Goal: Answer question/provide support

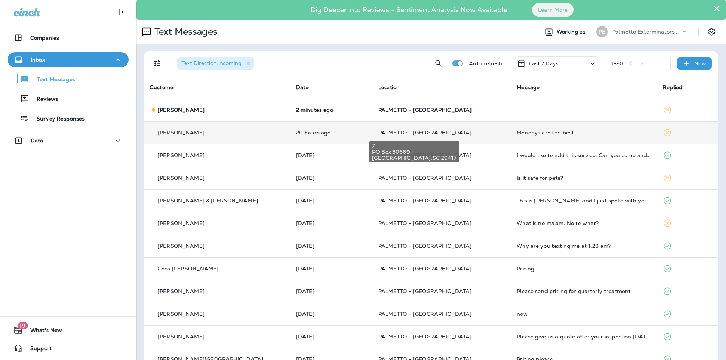
click at [433, 135] on span "PALMETTO - [GEOGRAPHIC_DATA]" at bounding box center [425, 132] width 94 height 7
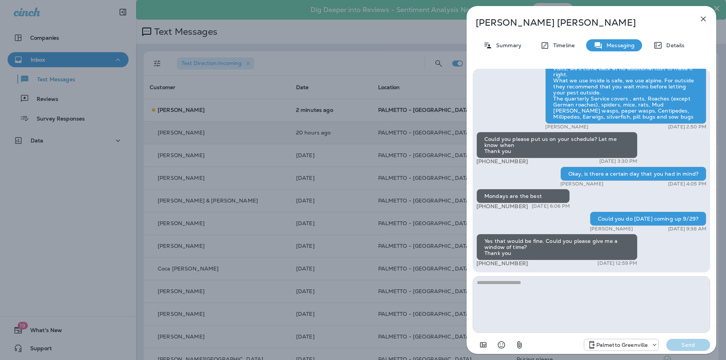
click at [518, 285] on textarea at bounding box center [590, 304] width 237 height 57
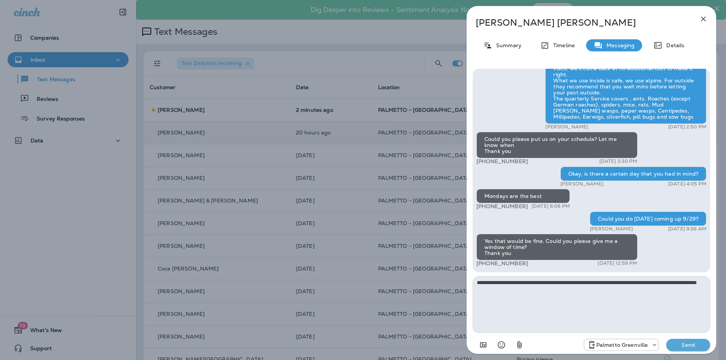
click at [511, 290] on textarea "**********" at bounding box center [590, 304] width 237 height 57
click at [516, 288] on textarea "**********" at bounding box center [590, 304] width 237 height 57
click at [513, 288] on textarea "**********" at bounding box center [590, 304] width 237 height 57
type textarea "**********"
click at [686, 345] on p "Send" at bounding box center [688, 345] width 32 height 7
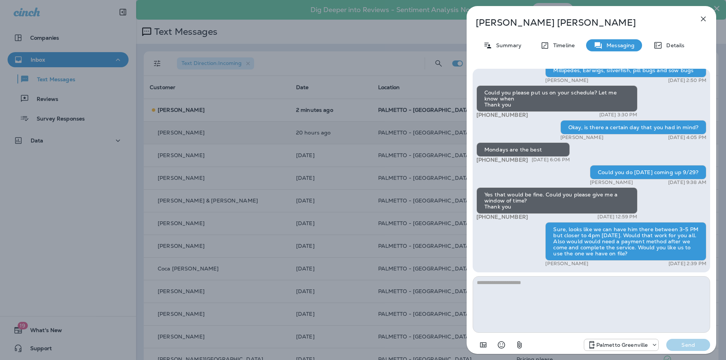
drag, startPoint x: 702, startPoint y: 17, endPoint x: 436, endPoint y: 28, distance: 266.3
click at [703, 17] on icon "button" at bounding box center [702, 18] width 9 height 9
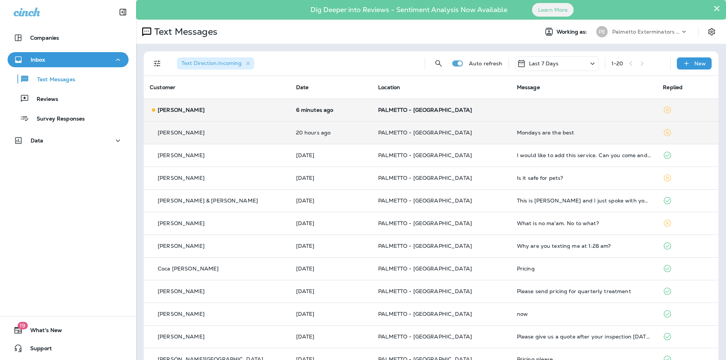
click at [290, 116] on td "6 minutes ago" at bounding box center [331, 110] width 82 height 23
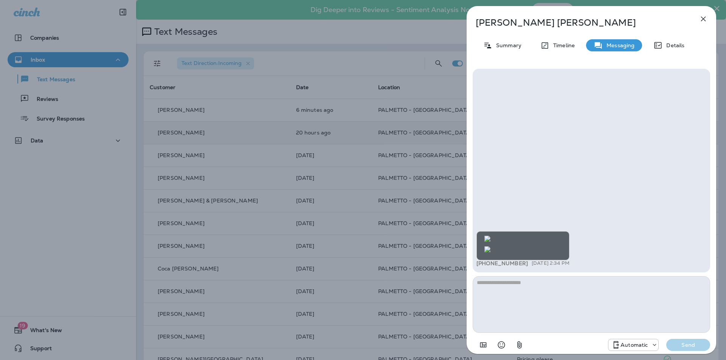
click at [490, 246] on img at bounding box center [487, 249] width 6 height 6
click at [703, 19] on icon "button" at bounding box center [703, 19] width 5 height 5
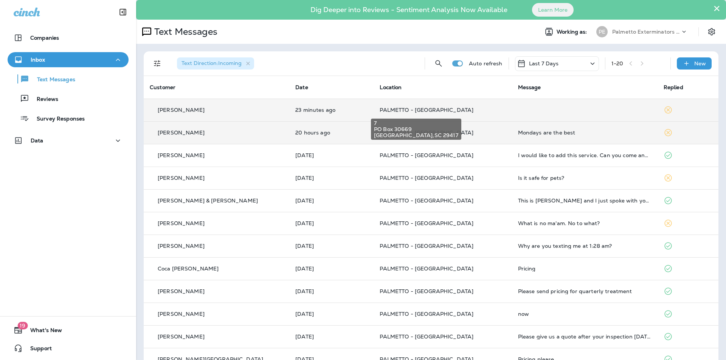
click at [404, 107] on span "PALMETTO - [GEOGRAPHIC_DATA]" at bounding box center [426, 110] width 94 height 7
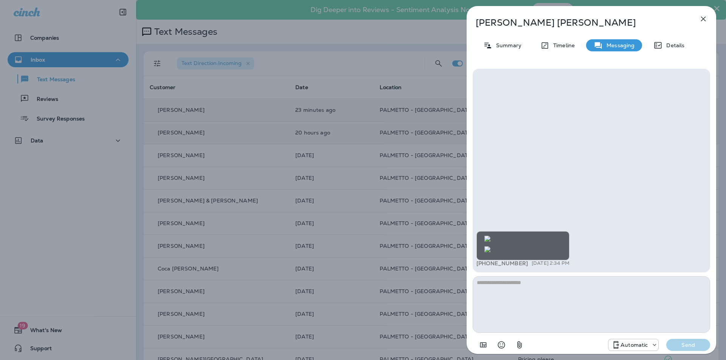
click at [490, 246] on img at bounding box center [487, 249] width 6 height 6
click at [704, 19] on icon "button" at bounding box center [703, 19] width 5 height 5
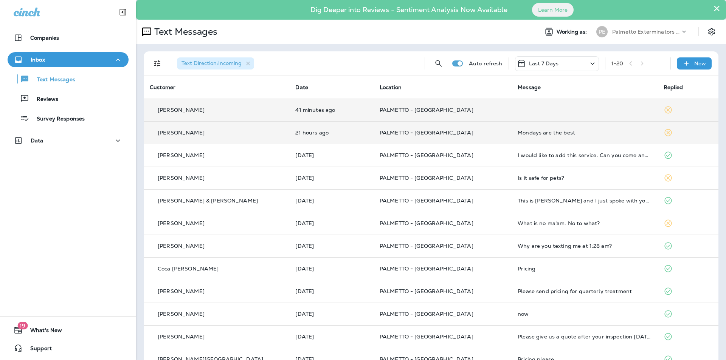
click at [373, 132] on td "PALMETTO - [GEOGRAPHIC_DATA]" at bounding box center [442, 132] width 138 height 23
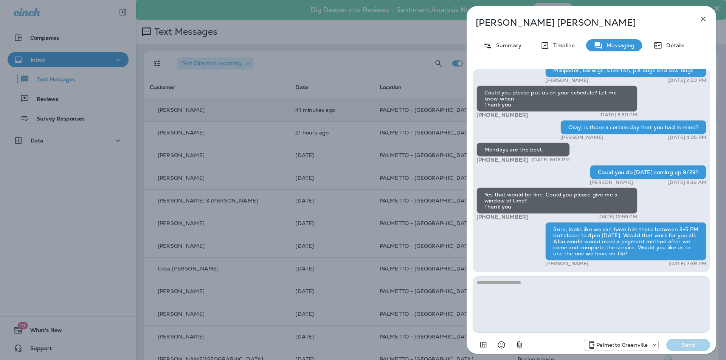
click at [700, 20] on icon "button" at bounding box center [702, 18] width 9 height 9
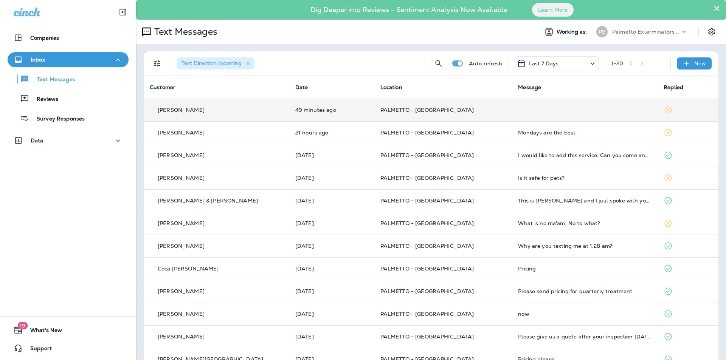
click at [377, 114] on td "PALMETTO - [GEOGRAPHIC_DATA]" at bounding box center [443, 110] width 138 height 23
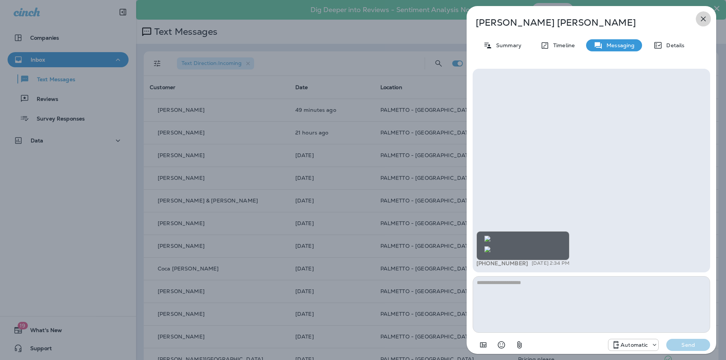
click at [706, 18] on icon "button" at bounding box center [702, 18] width 9 height 9
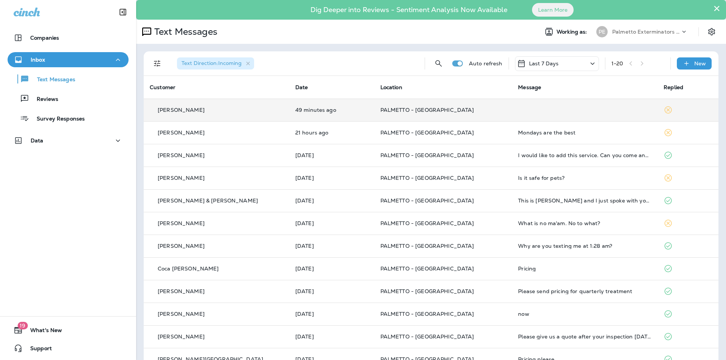
click at [404, 116] on td "PALMETTO - [GEOGRAPHIC_DATA]" at bounding box center [443, 110] width 138 height 23
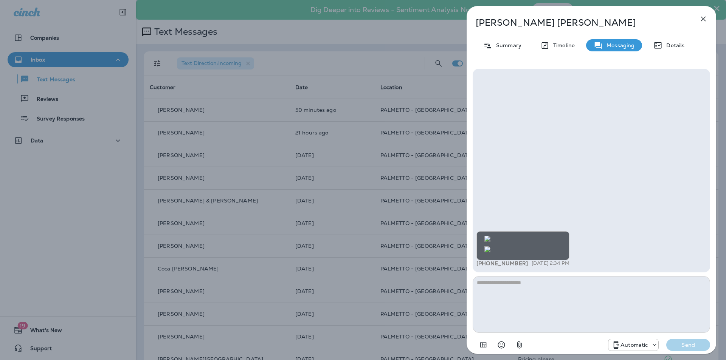
click at [490, 246] on img at bounding box center [487, 249] width 6 height 6
click at [704, 26] on button "button" at bounding box center [702, 18] width 15 height 15
